Goal: Find specific page/section: Find specific page/section

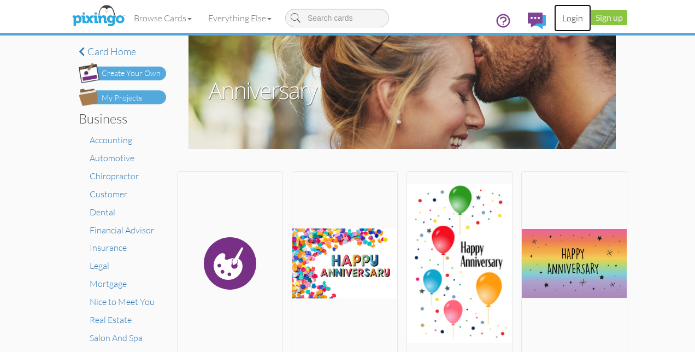
click at [572, 19] on link "Login" at bounding box center [572, 17] width 37 height 27
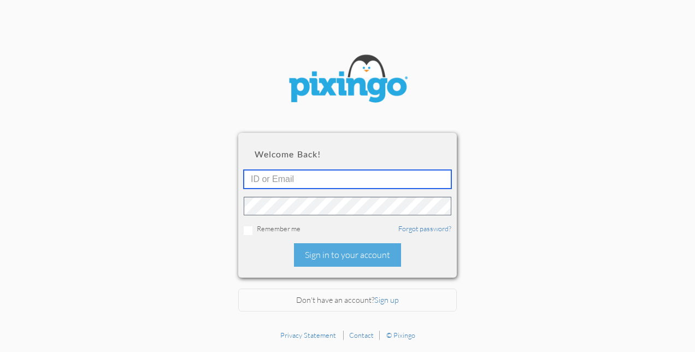
type input "[EMAIL_ADDRESS][DOMAIN_NAME]"
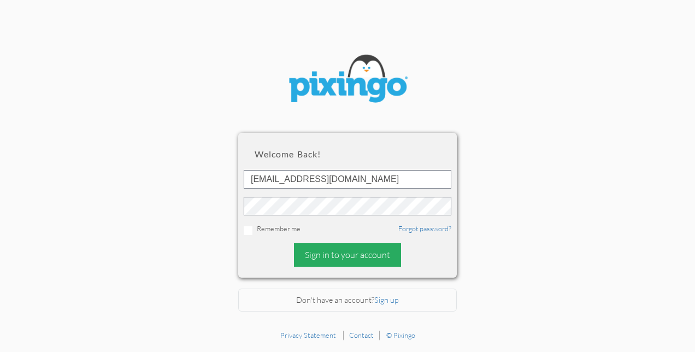
click at [326, 256] on div "Sign in to your account" at bounding box center [347, 254] width 107 height 23
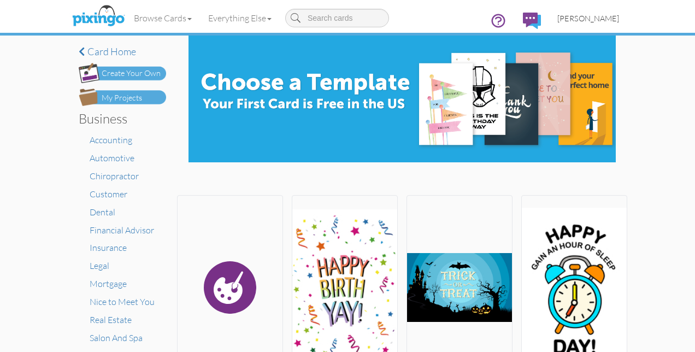
click at [575, 19] on span "[PERSON_NAME]" at bounding box center [588, 18] width 62 height 9
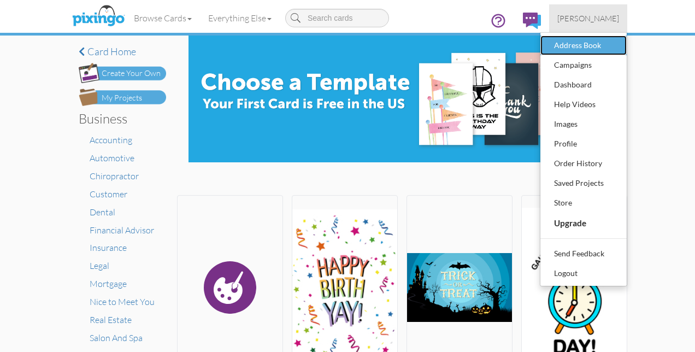
click at [575, 46] on div "Address Book" at bounding box center [583, 45] width 64 height 16
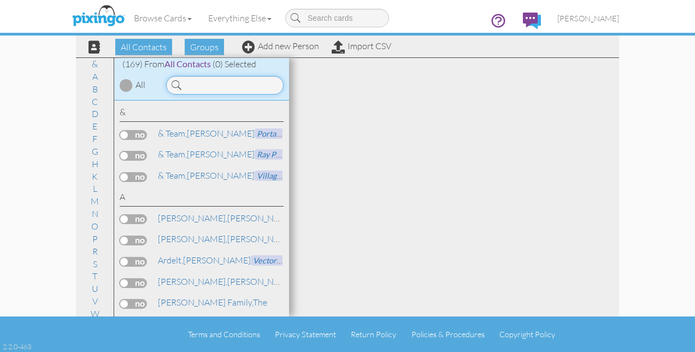
click at [242, 85] on input at bounding box center [224, 85] width 117 height 19
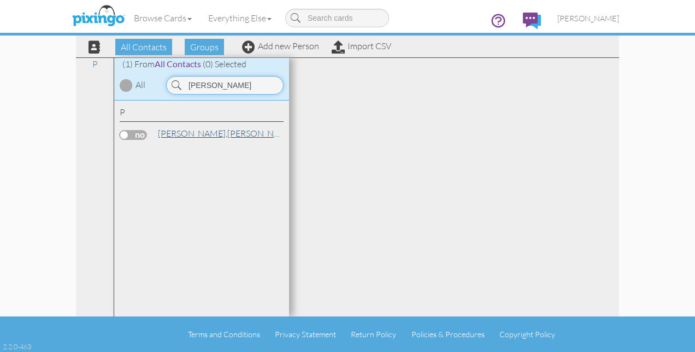
type input "[PERSON_NAME]"
click at [192, 132] on link "[PERSON_NAME]" at bounding box center [226, 133] width 139 height 13
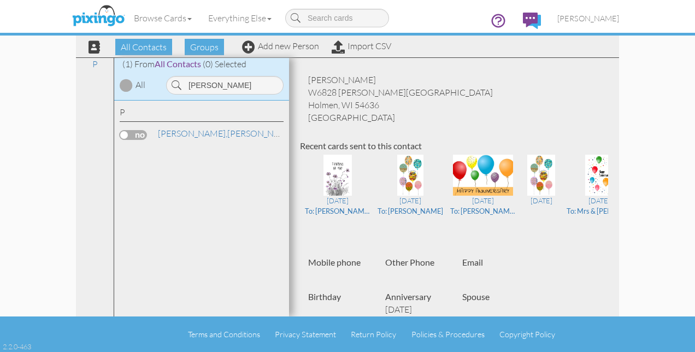
scroll to position [55, 0]
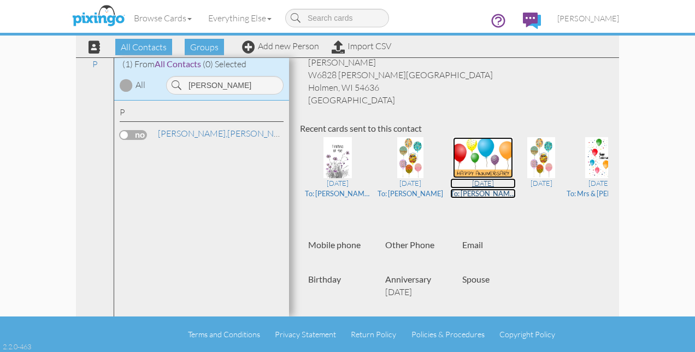
click at [457, 162] on img at bounding box center [483, 157] width 60 height 41
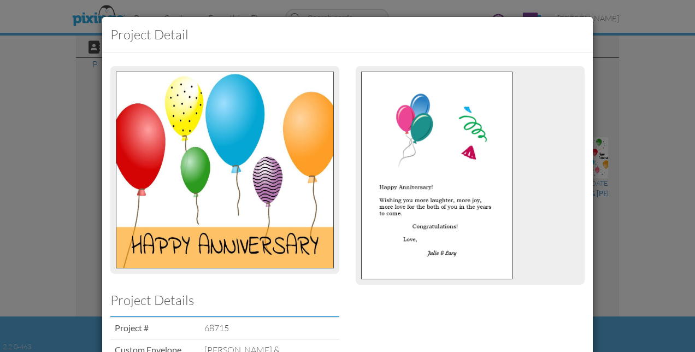
click at [658, 58] on div "Project detail Project Details Project # 68715 Custom Envelope Name [PERSON_NAM…" at bounding box center [347, 176] width 695 height 352
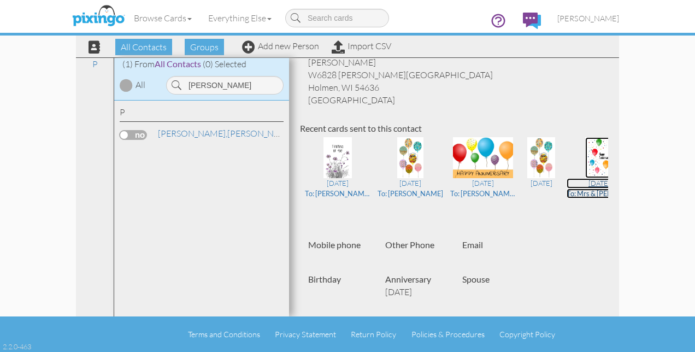
click at [585, 169] on img at bounding box center [599, 157] width 28 height 41
